Goal: Transaction & Acquisition: Book appointment/travel/reservation

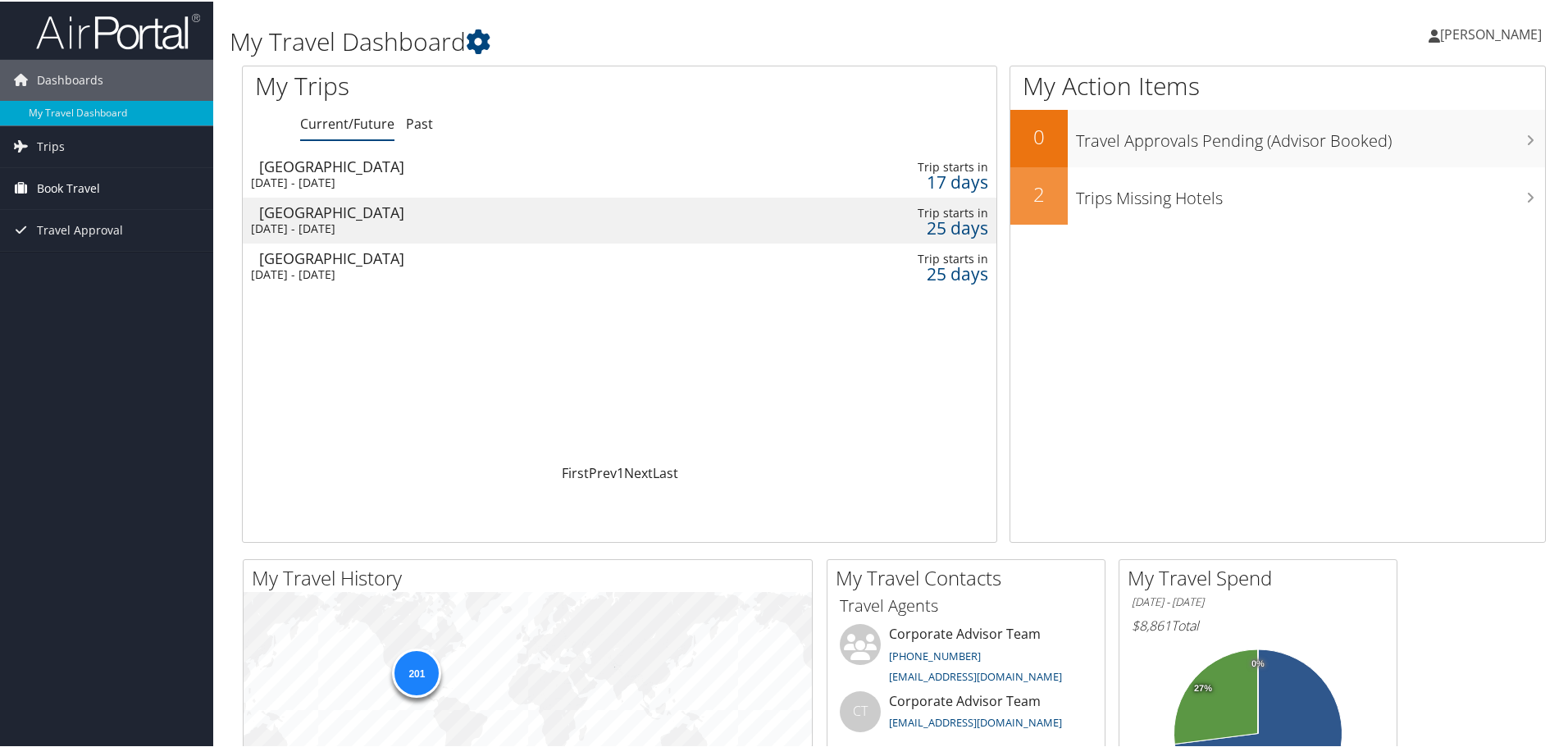
click at [148, 182] on link "Book Travel" at bounding box center [107, 187] width 213 height 41
click at [120, 265] on link "Book/Manage Online Trips" at bounding box center [107, 269] width 213 height 25
